Goal: Task Accomplishment & Management: Manage account settings

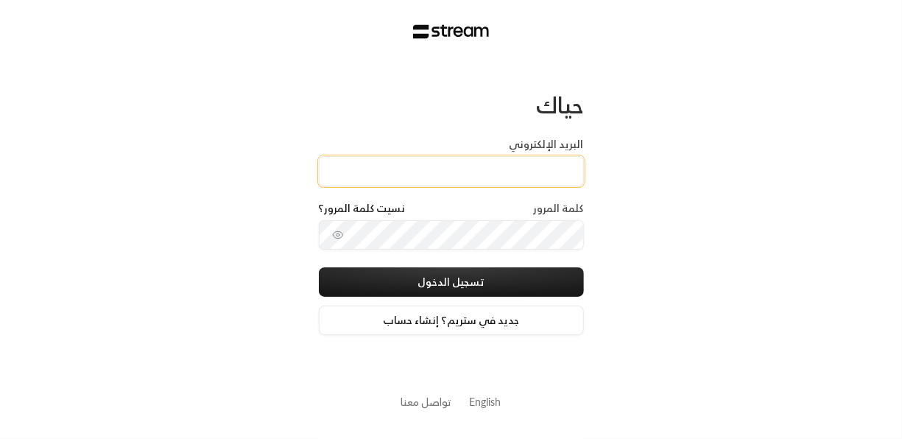
click at [526, 166] on input "البريد الإلكتروني" at bounding box center [451, 171] width 265 height 30
type input "م"
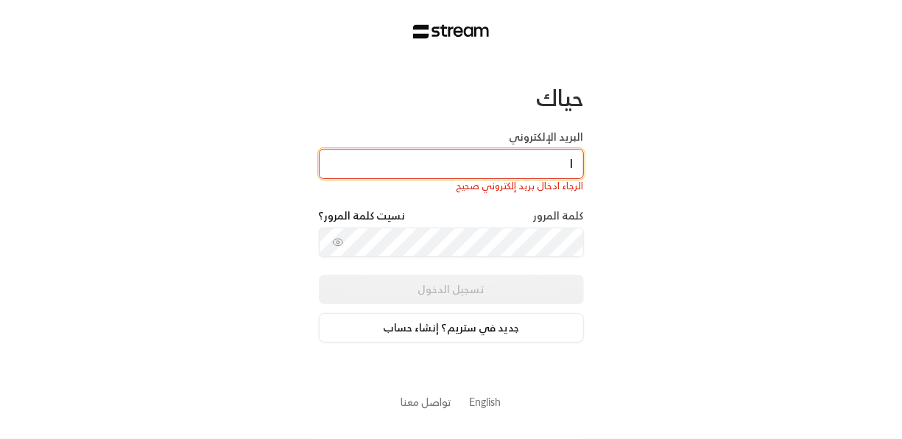
type input "[EMAIL_ADDRESS][DOMAIN_NAME]"
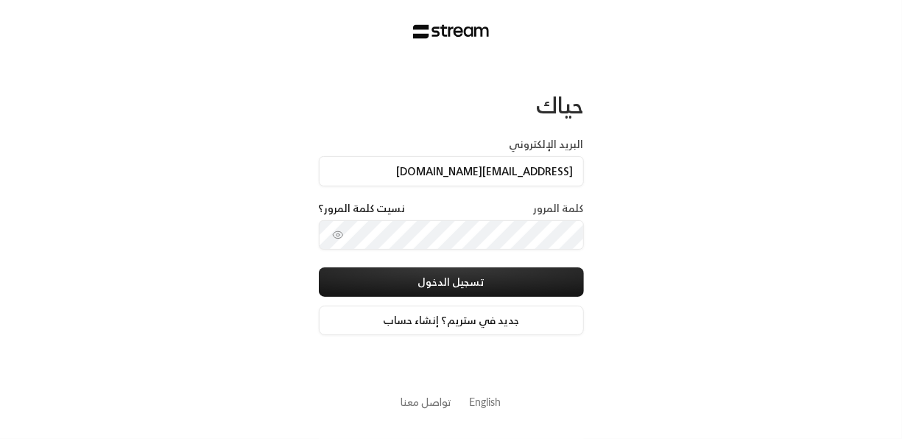
click at [337, 232] on icon "toggle password visibility" at bounding box center [338, 235] width 10 height 7
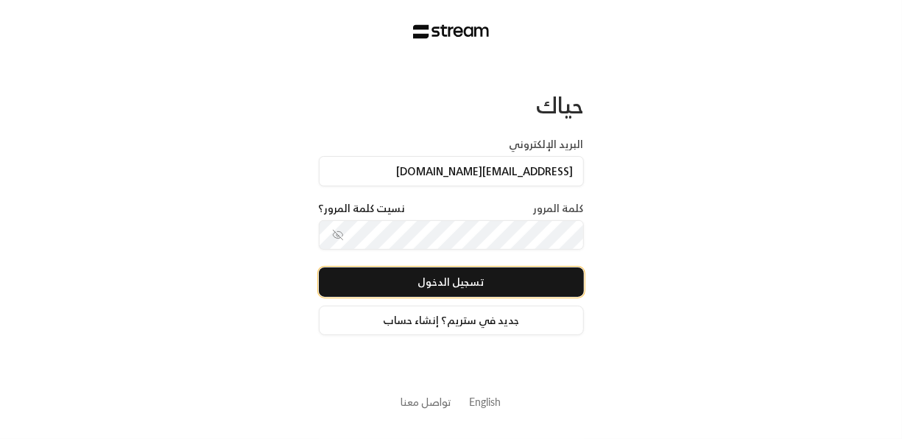
click at [447, 289] on button "تسجيل الدخول" at bounding box center [451, 281] width 265 height 29
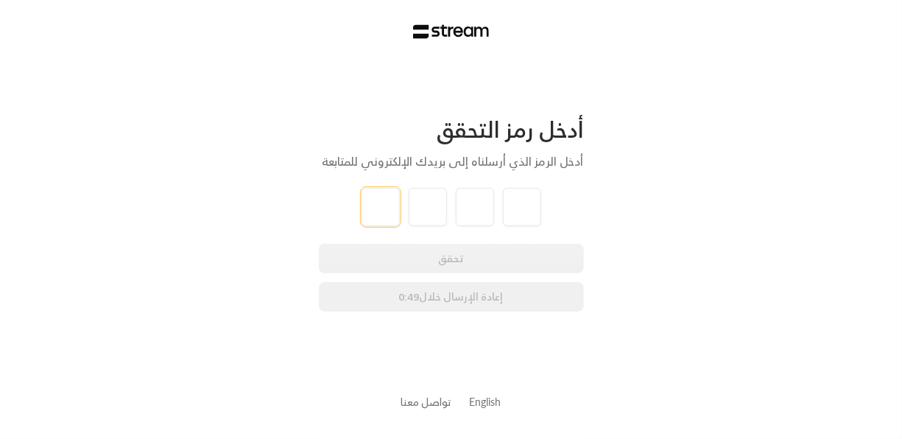
type input "0"
type input "8"
type input "0"
type input "8"
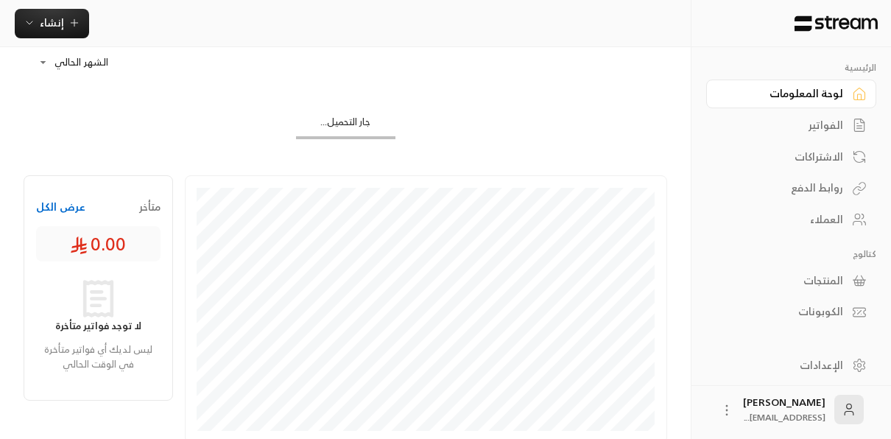
scroll to position [80, 0]
click at [835, 161] on div "الاشتراكات" at bounding box center [784, 157] width 119 height 15
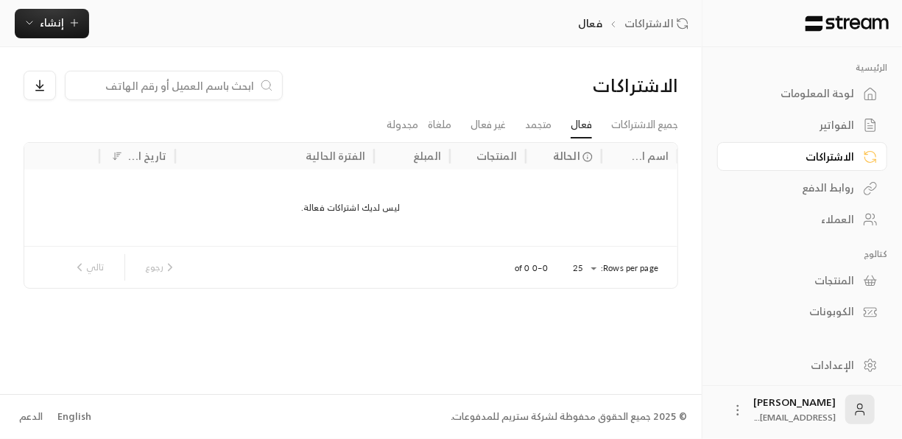
click at [841, 195] on div "روابط الدفع" at bounding box center [795, 187] width 119 height 15
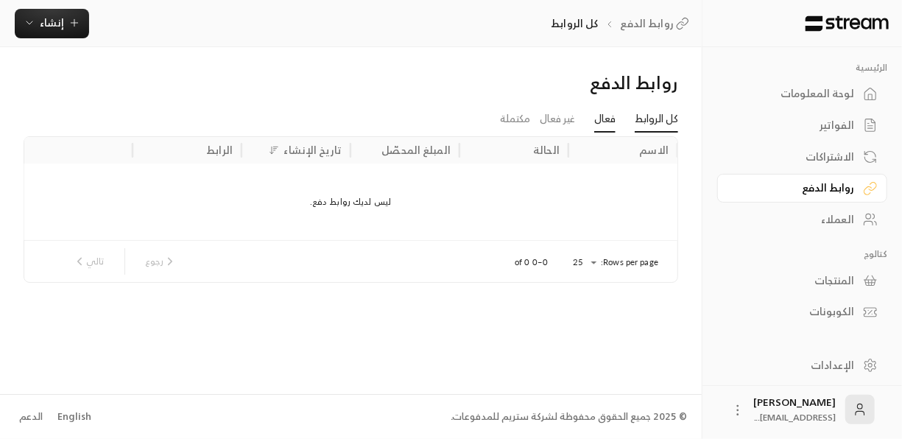
click at [597, 129] on link "فعال" at bounding box center [604, 119] width 21 height 27
click at [813, 226] on div "العملاء" at bounding box center [795, 219] width 119 height 15
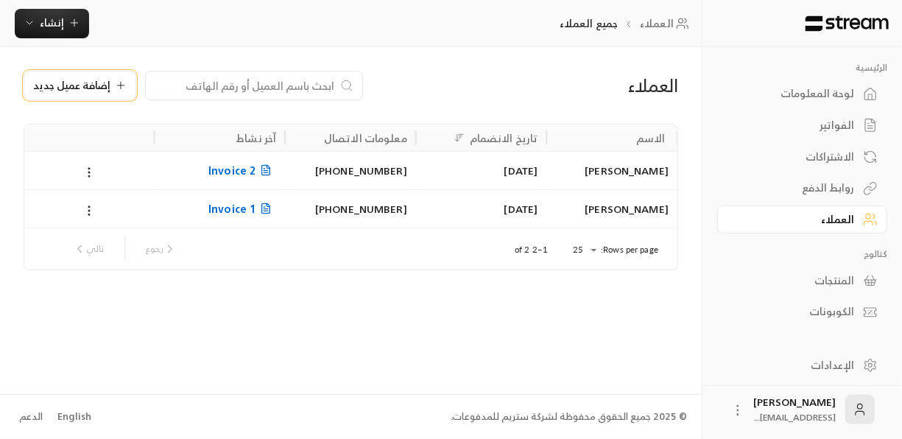
click at [99, 91] on span "إضافة عميل جديد" at bounding box center [71, 85] width 77 height 10
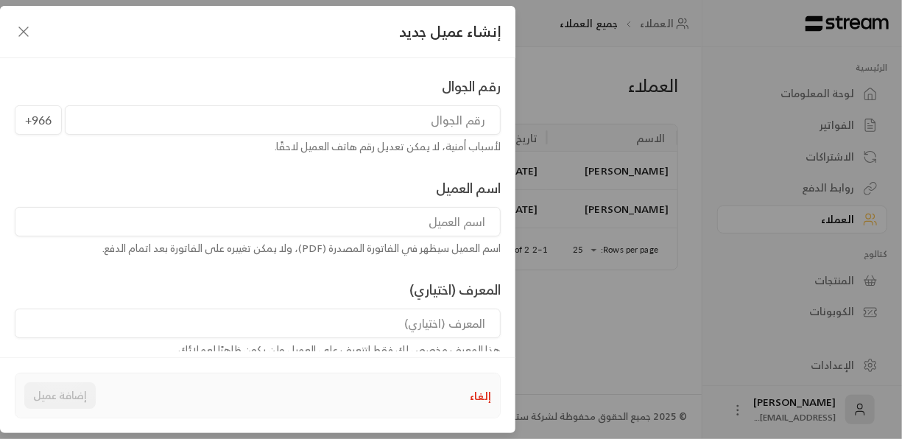
click at [379, 136] on div "رقم الجوال +966 لأسباب أمنية، لا يمكن تعديل رقم هاتف العميل لاحقًا." at bounding box center [257, 115] width 501 height 78
click at [403, 127] on input "tel" at bounding box center [283, 119] width 436 height 29
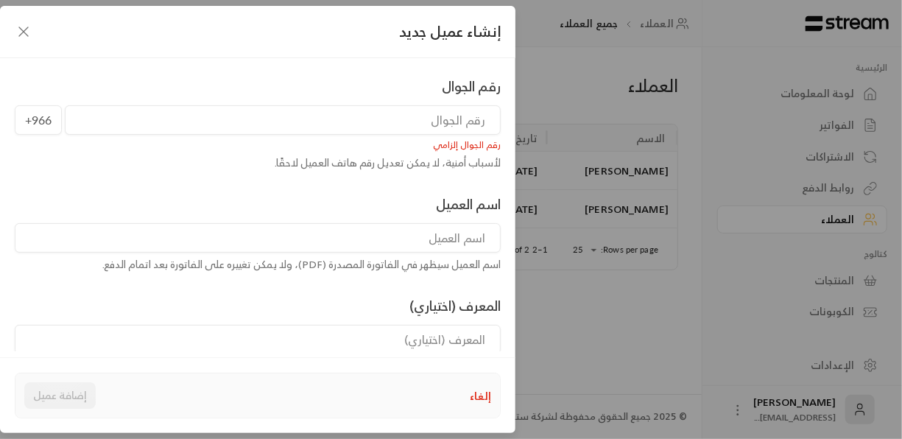
click at [403, 127] on input "tel" at bounding box center [283, 119] width 436 height 29
click at [446, 237] on input at bounding box center [258, 237] width 486 height 29
click at [431, 123] on input "0537706185" at bounding box center [283, 119] width 436 height 29
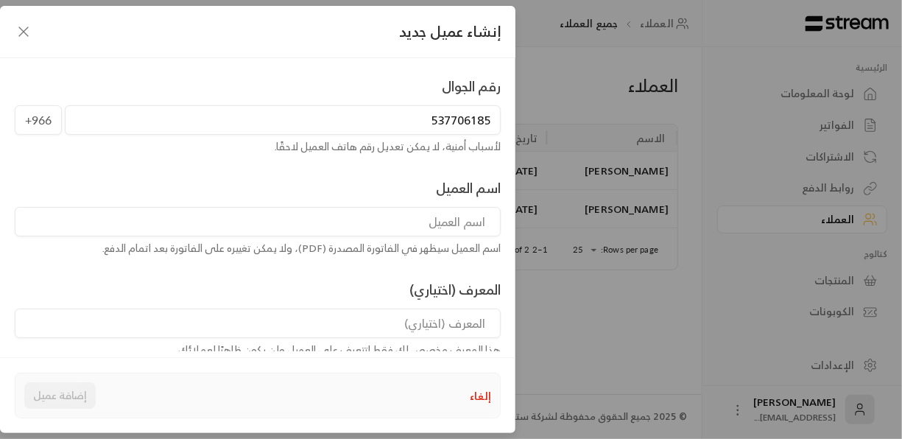
type input "537706185"
click at [442, 220] on input at bounding box center [258, 221] width 486 height 29
type input "h"
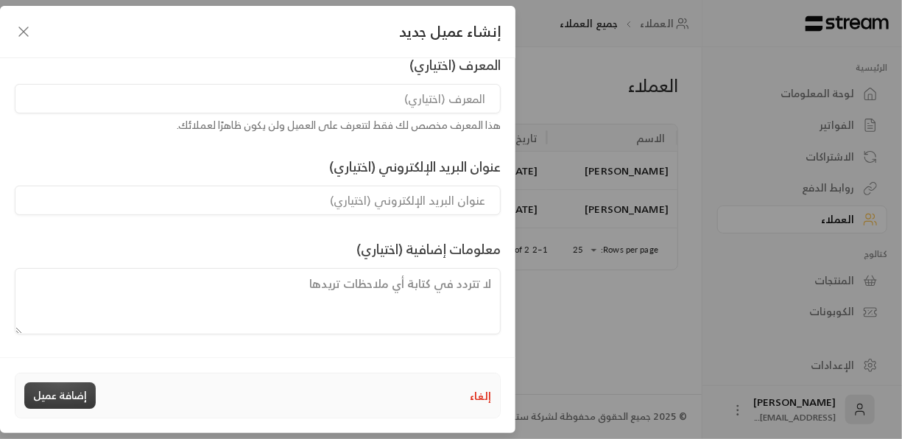
type input "[PERSON_NAME]"
click at [63, 392] on button "إضافة عميل" at bounding box center [59, 395] width 71 height 27
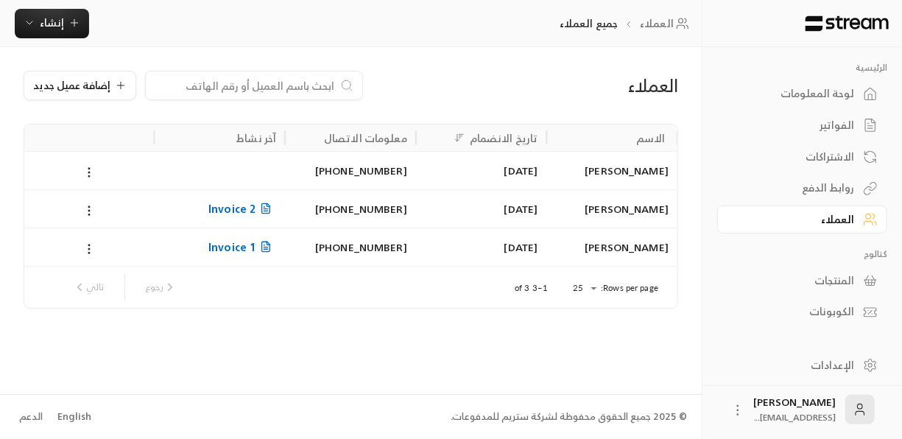
click at [844, 91] on div "لوحة المعلومات" at bounding box center [795, 93] width 119 height 15
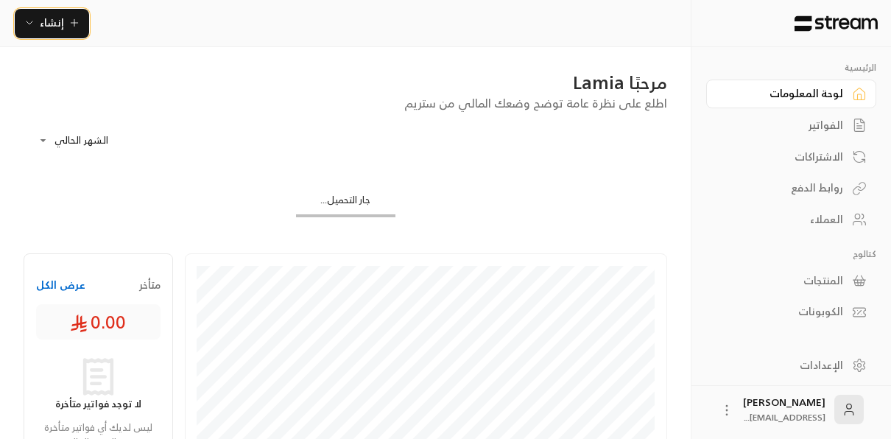
click at [71, 24] on icon "button" at bounding box center [75, 23] width 12 height 12
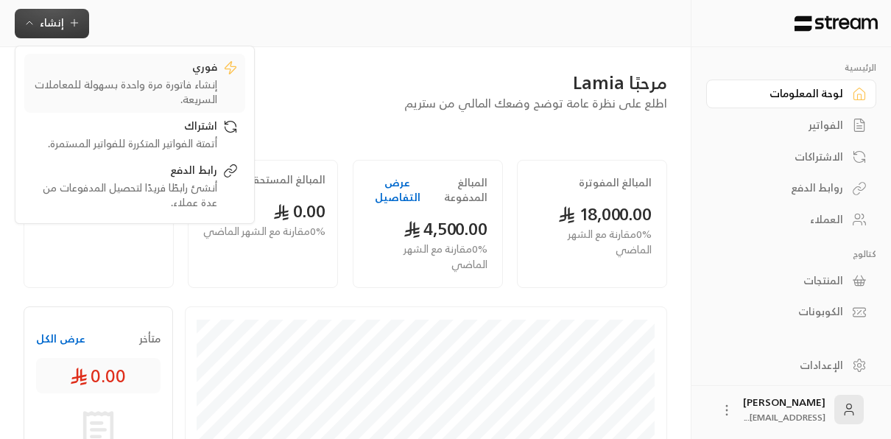
click at [182, 73] on div "فوري" at bounding box center [125, 69] width 186 height 18
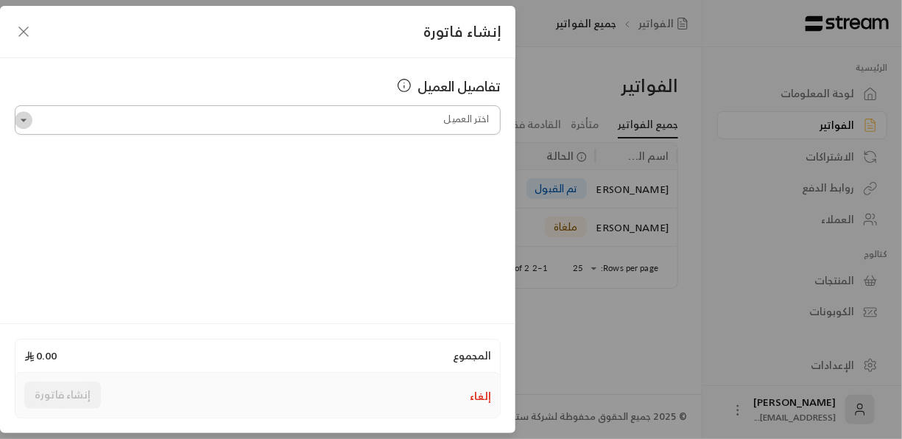
click at [23, 124] on icon "Open" at bounding box center [23, 120] width 15 height 15
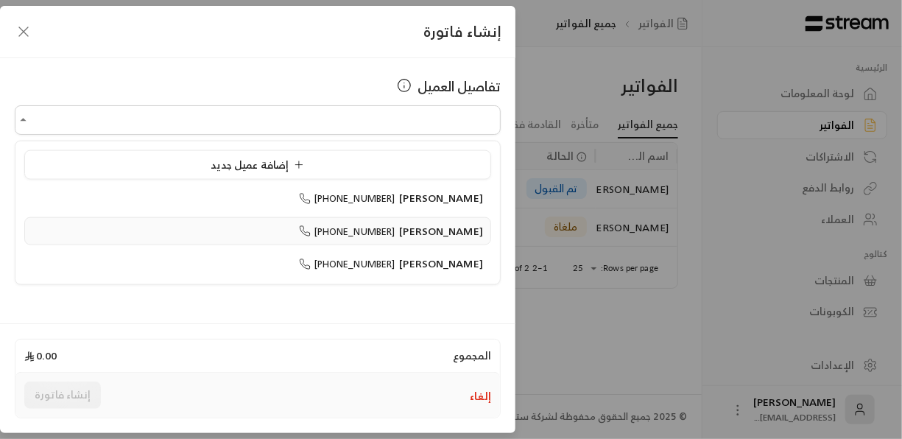
click at [460, 236] on span "[PERSON_NAME]" at bounding box center [441, 230] width 84 height 18
type input "**********"
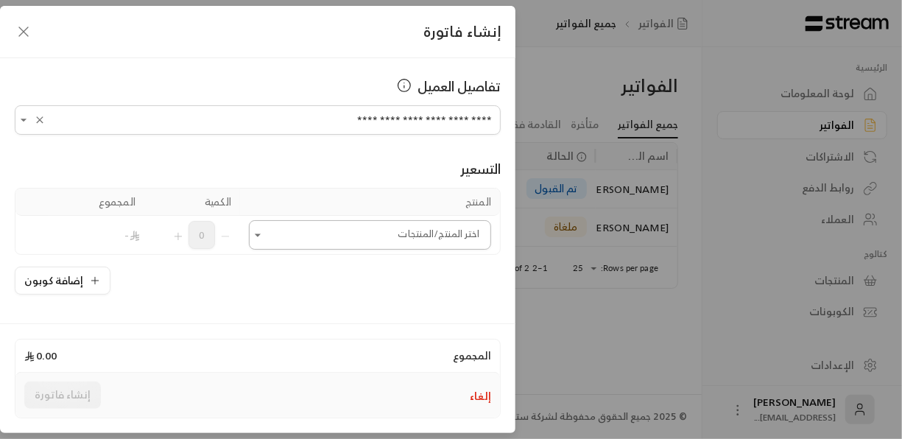
click at [261, 233] on icon "Open" at bounding box center [258, 234] width 6 height 3
click at [264, 232] on icon "Open" at bounding box center [257, 235] width 15 height 15
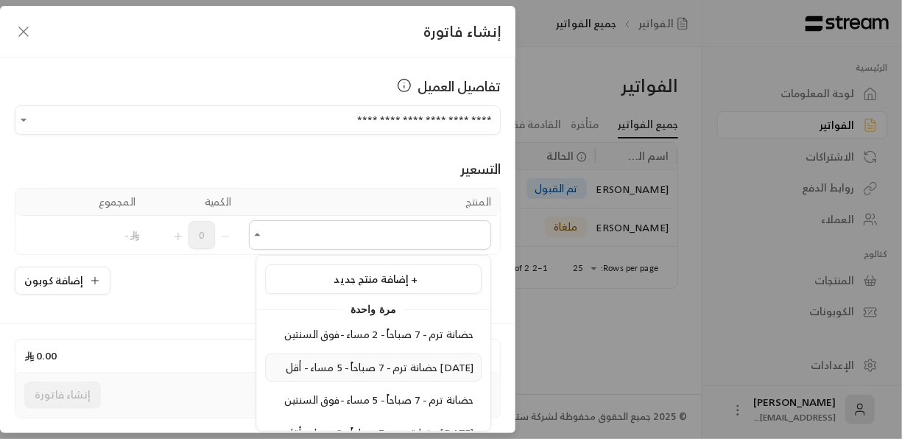
scroll to position [49, 0]
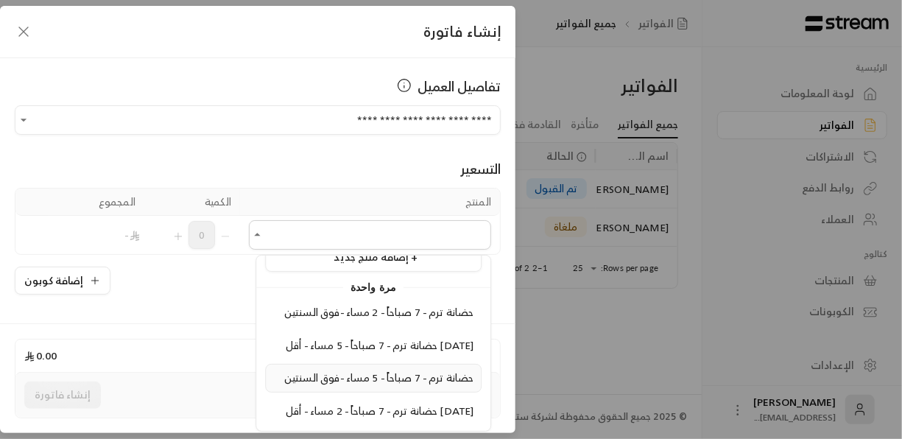
click at [401, 368] on span "حضانة ترم - 7 صباحاً - 5 مساء -فوق السنتين" at bounding box center [378, 377] width 189 height 18
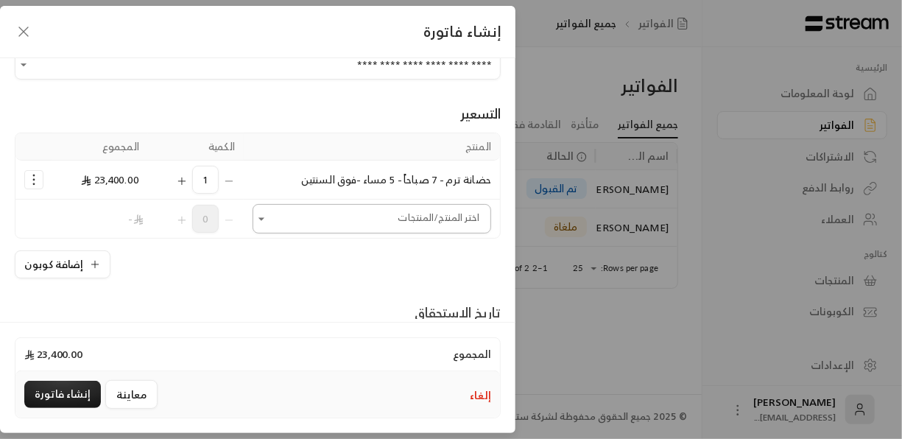
scroll to position [55, 0]
click at [89, 267] on button "إضافة كوبون" at bounding box center [63, 265] width 96 height 28
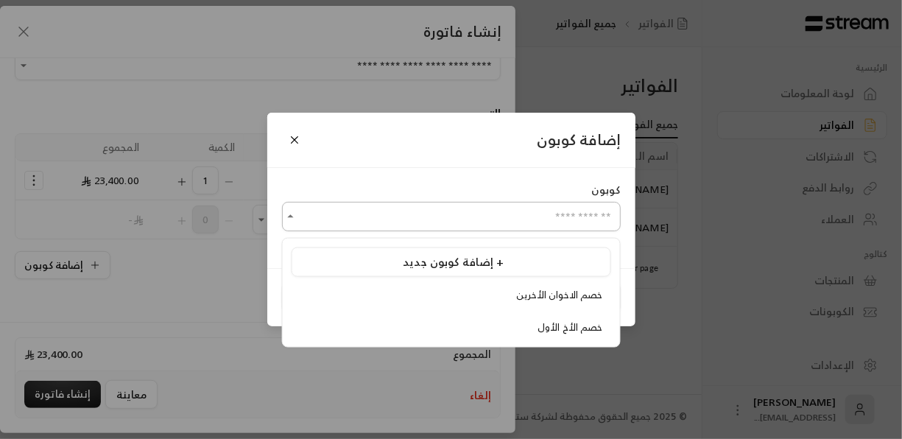
click at [530, 222] on input "اختر العميل" at bounding box center [451, 217] width 339 height 26
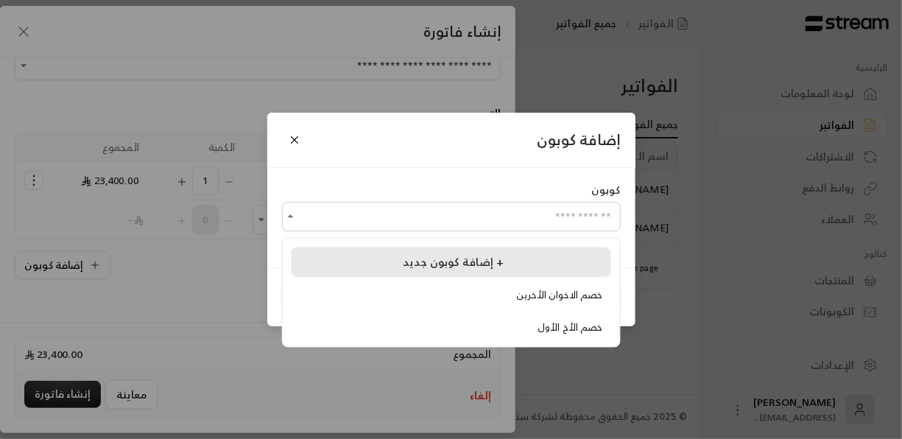
click at [469, 253] on span "إضافة كوبون جديد +" at bounding box center [453, 261] width 101 height 20
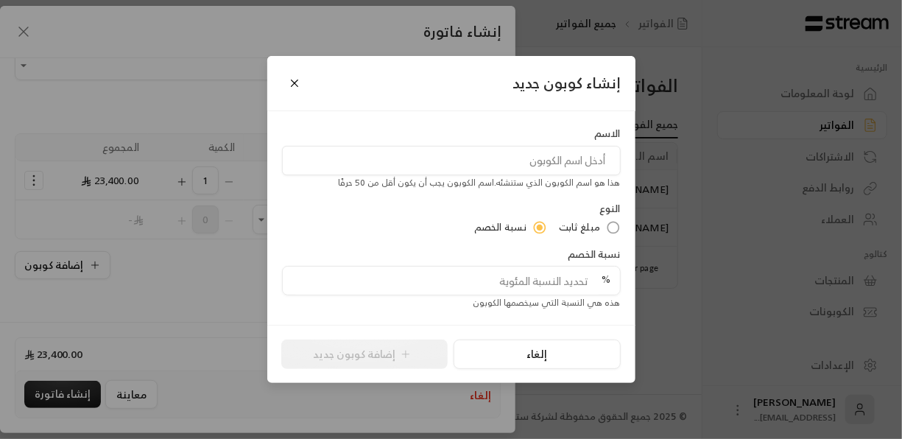
click at [555, 280] on input "tel" at bounding box center [447, 281] width 311 height 28
type input "20"
click at [597, 146] on input at bounding box center [451, 160] width 339 height 29
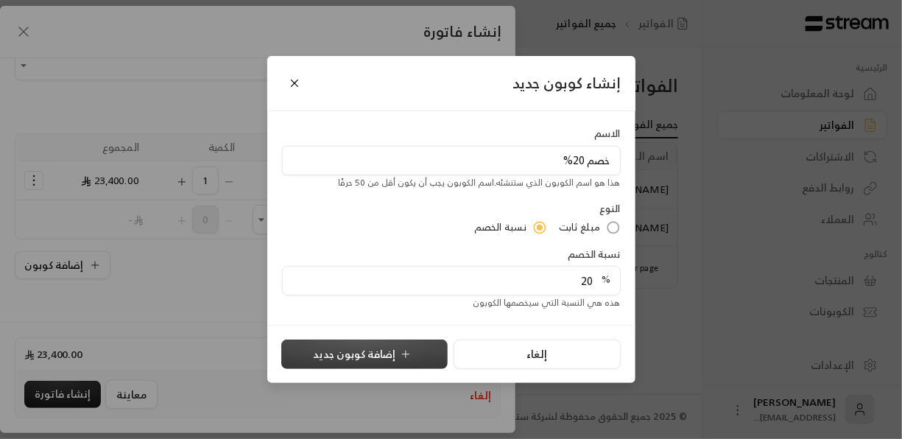
type input "خصم 20%"
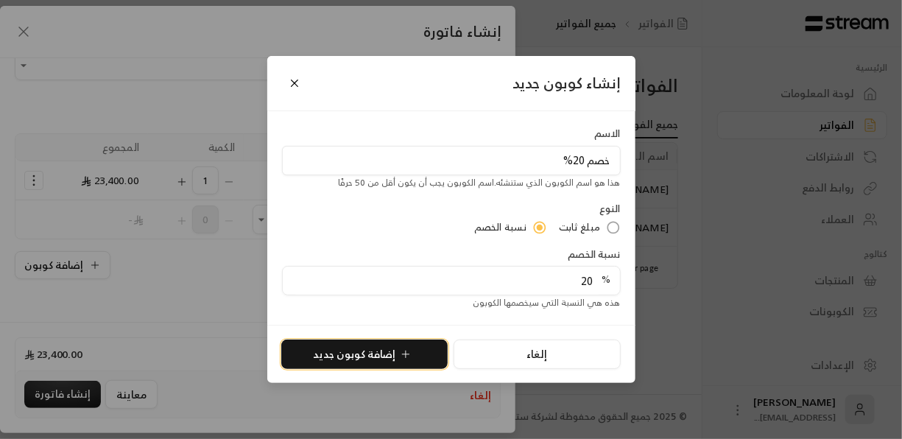
click at [412, 356] on button "إضافة كوبون جديد" at bounding box center [364, 354] width 166 height 29
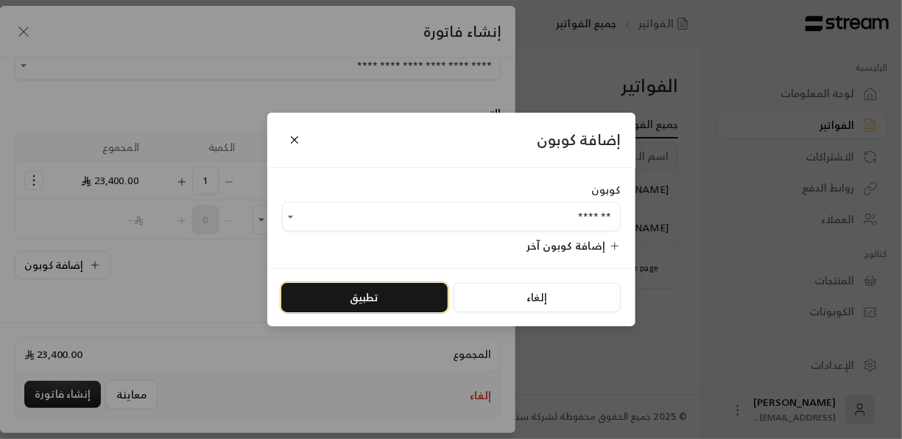
click at [387, 298] on button "تطبيق" at bounding box center [364, 297] width 166 height 29
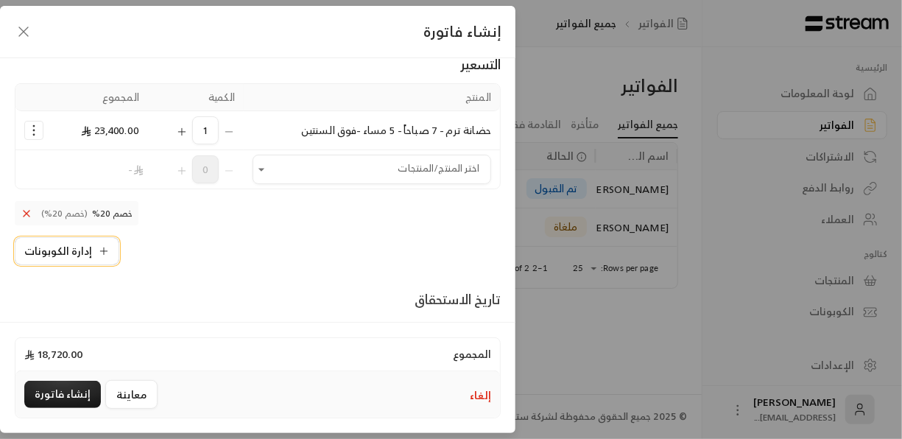
scroll to position [374, 0]
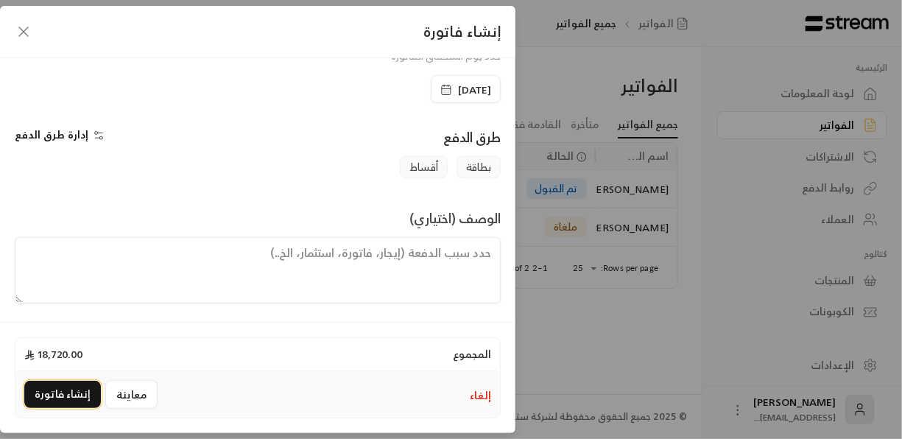
click at [69, 396] on button "إنشاء فاتورة" at bounding box center [62, 394] width 77 height 27
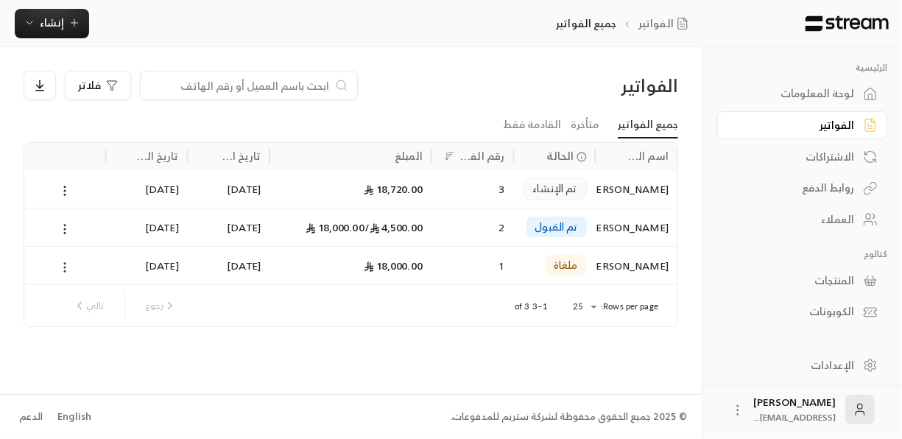
click at [66, 269] on icon at bounding box center [64, 267] width 13 height 13
click at [65, 267] on div at bounding box center [451, 219] width 902 height 439
click at [69, 192] on icon at bounding box center [64, 190] width 13 height 13
click at [86, 227] on li "عرض" at bounding box center [82, 228] width 38 height 27
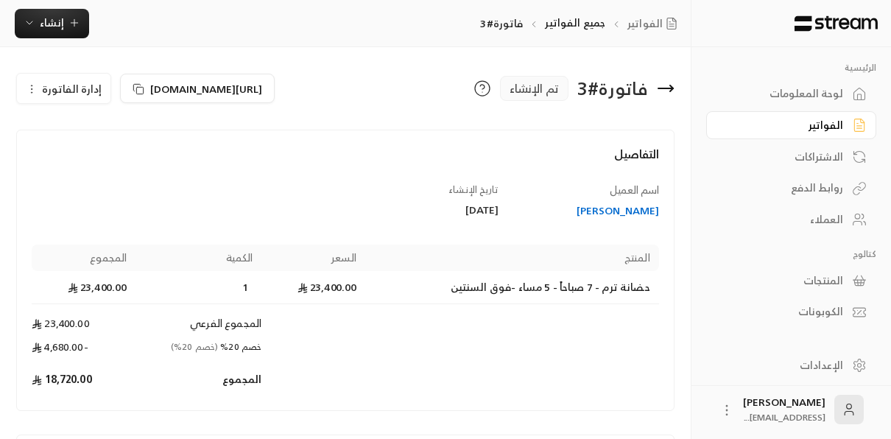
click at [676, 91] on div "فاتورة # 3 تم الإنشاء" at bounding box center [513, 88] width 337 height 35
click at [672, 88] on icon at bounding box center [666, 88] width 15 height 0
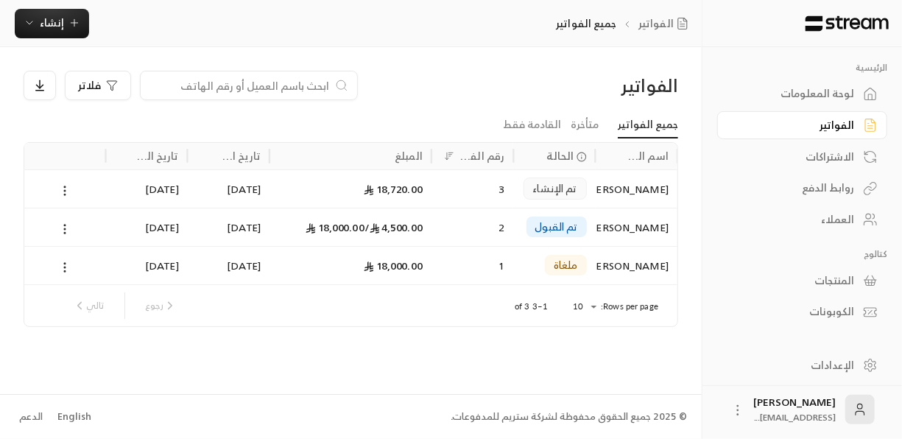
click at [865, 309] on icon at bounding box center [870, 312] width 15 height 15
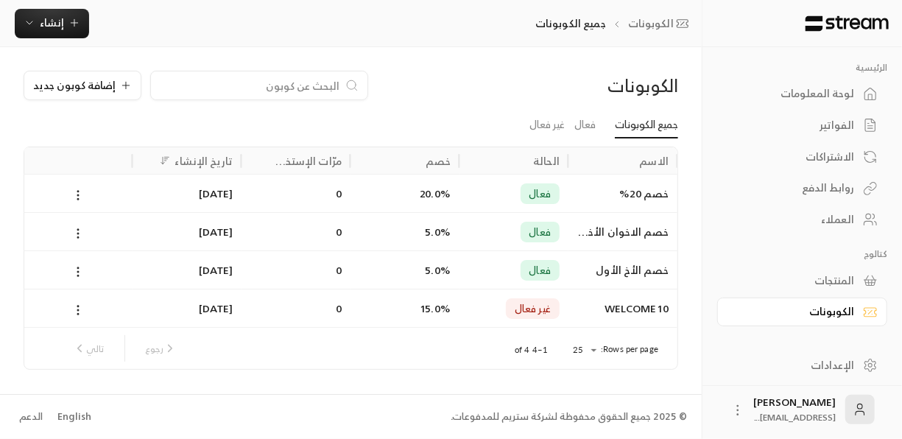
click at [848, 125] on div "الفواتير" at bounding box center [795, 125] width 119 height 15
